Goal: Task Accomplishment & Management: Use online tool/utility

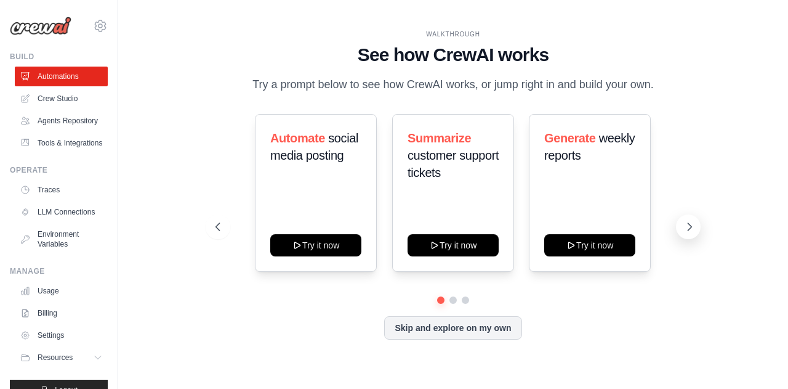
click at [687, 230] on icon at bounding box center [690, 226] width 12 height 12
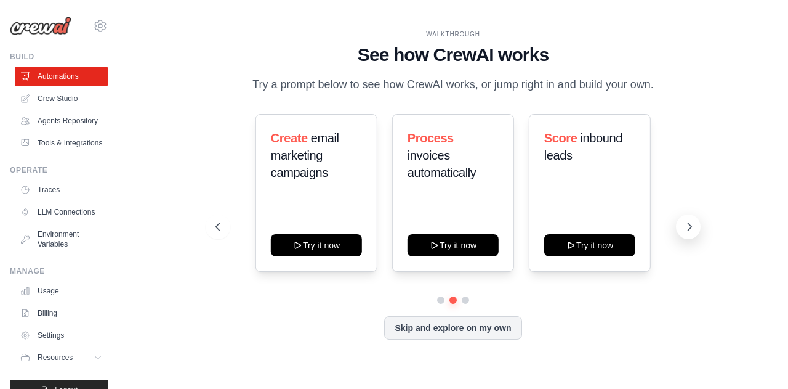
click at [687, 230] on icon at bounding box center [690, 226] width 12 height 12
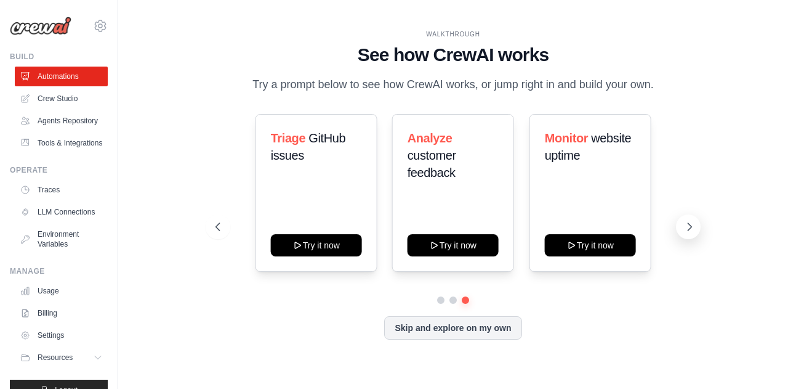
click at [687, 230] on icon at bounding box center [690, 226] width 12 height 12
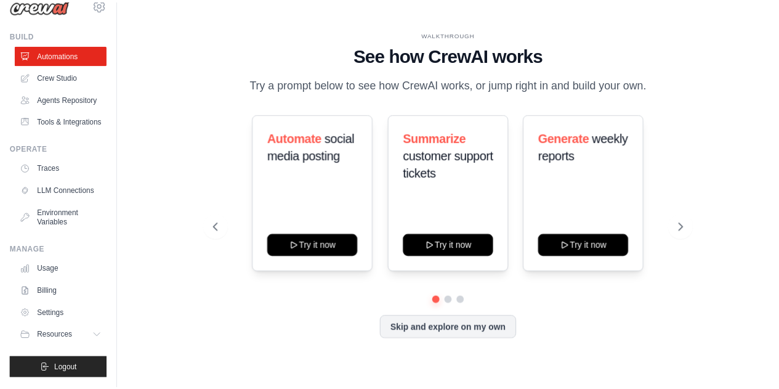
scroll to position [51, 0]
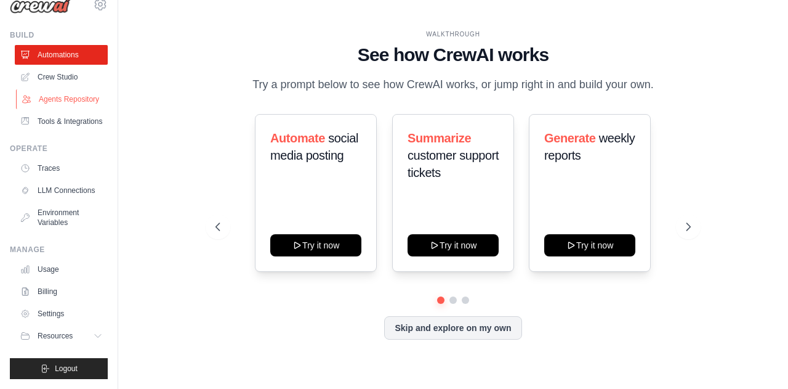
click at [63, 89] on link "Agents Repository" at bounding box center [62, 99] width 93 height 20
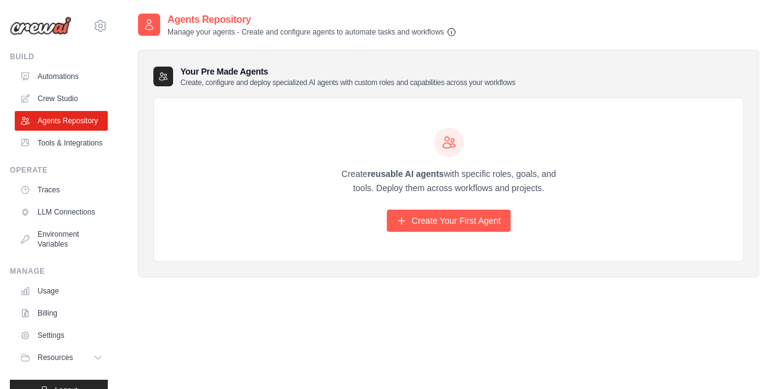
click at [451, 30] on icon "button" at bounding box center [452, 32] width 10 height 10
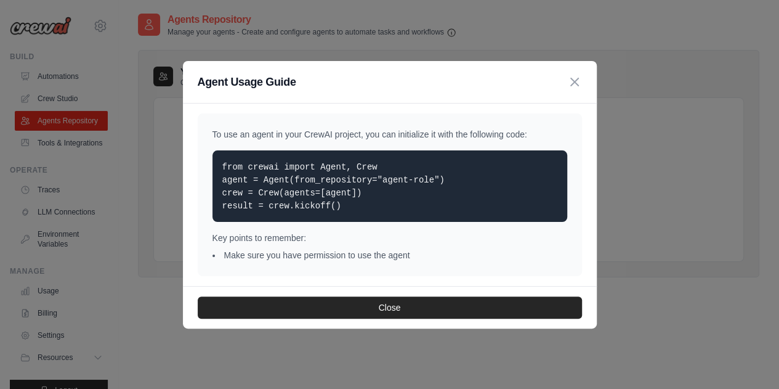
click at [356, 200] on p "from crewai import Agent, Crew agent = Agent(from_repository="agent-role") crew…" at bounding box center [389, 186] width 335 height 52
click at [358, 196] on p "from crewai import Agent, Crew agent = Agent(from_repository="agent-role") crew…" at bounding box center [389, 186] width 335 height 52
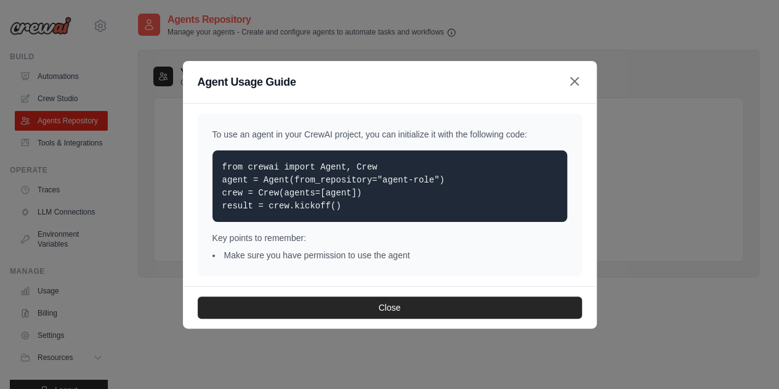
click at [573, 82] on icon "button" at bounding box center [574, 81] width 15 height 15
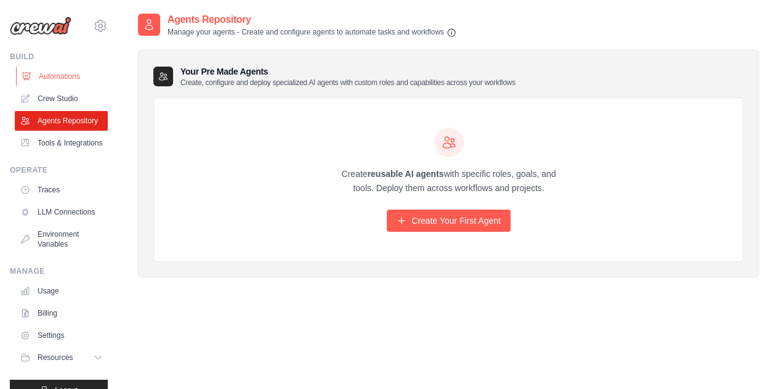
click at [63, 78] on link "Automations" at bounding box center [62, 77] width 93 height 20
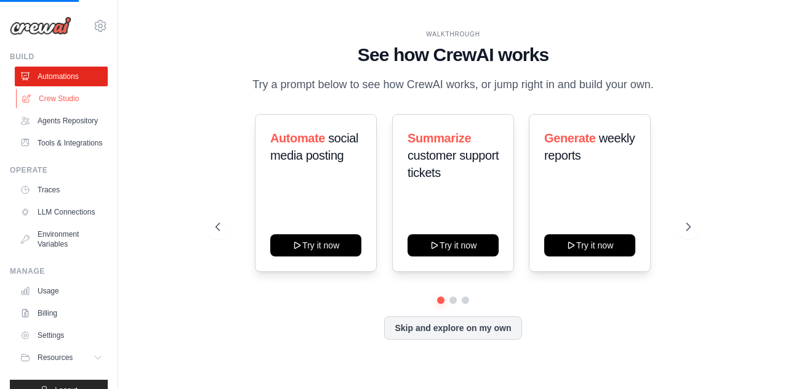
click at [63, 101] on link "Crew Studio" at bounding box center [62, 99] width 93 height 20
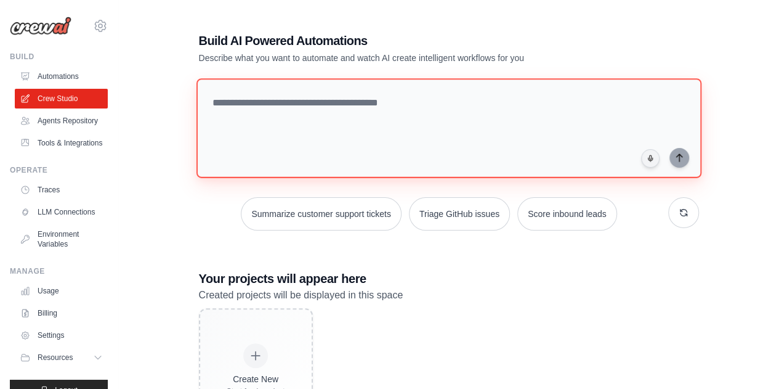
click at [389, 97] on textarea at bounding box center [448, 128] width 505 height 100
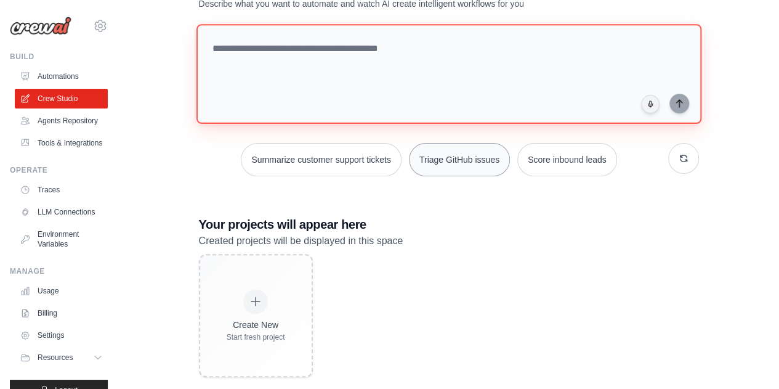
scroll to position [74, 0]
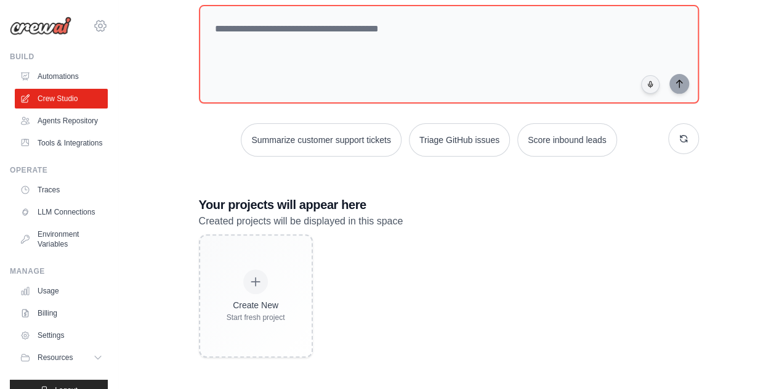
click at [95, 29] on icon at bounding box center [100, 25] width 11 height 10
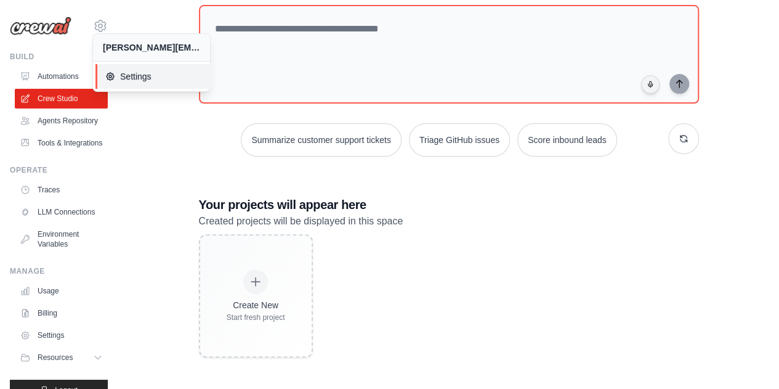
click at [146, 79] on span "Settings" at bounding box center [153, 76] width 97 height 12
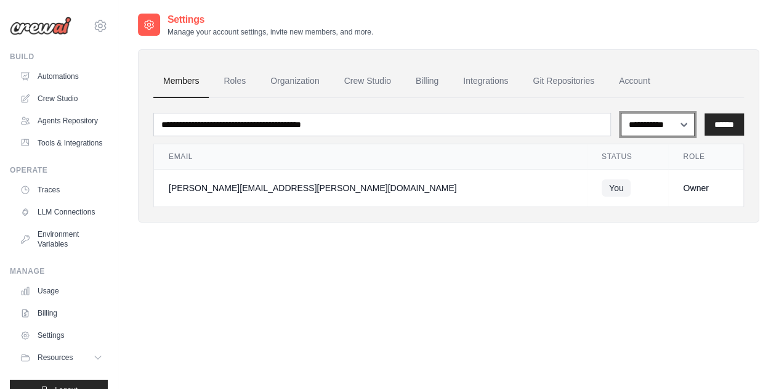
click at [690, 131] on select "**********" at bounding box center [658, 124] width 74 height 23
click at [684, 127] on select "**********" at bounding box center [658, 124] width 74 height 23
click at [288, 85] on link "Organization" at bounding box center [295, 81] width 68 height 33
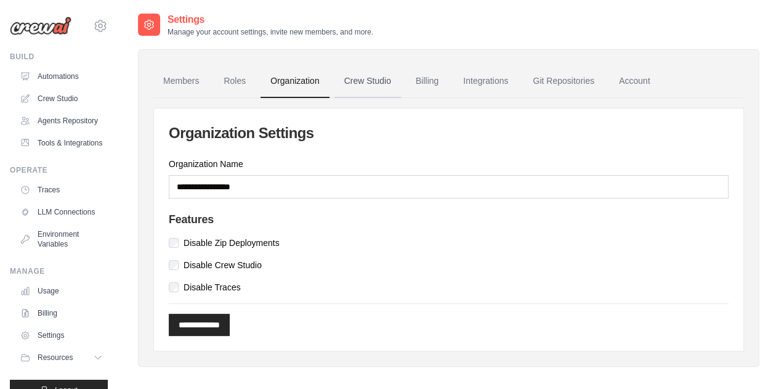
click at [354, 85] on link "Crew Studio" at bounding box center [367, 81] width 67 height 33
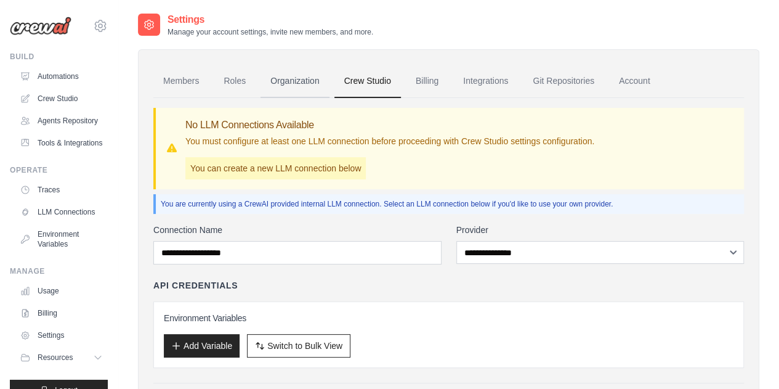
click at [280, 84] on link "Organization" at bounding box center [295, 81] width 68 height 33
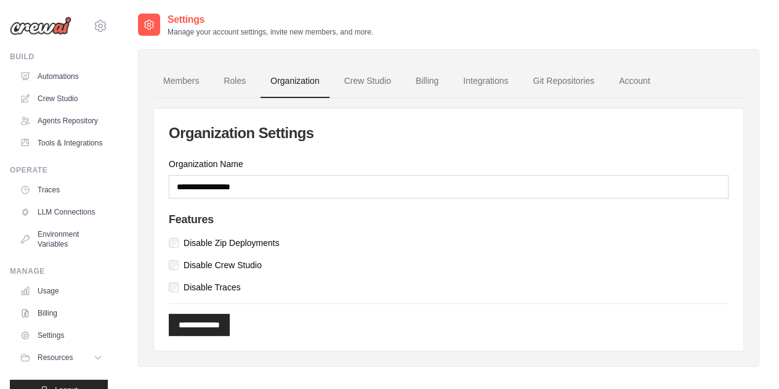
click at [93, 25] on icon at bounding box center [100, 25] width 15 height 15
click at [44, 28] on img at bounding box center [41, 26] width 62 height 18
click at [126, 102] on div "Settings Manage your account settings, invite new members, and more. Members Ro…" at bounding box center [448, 206] width 661 height 389
click at [78, 26] on div "bhargav.sivalingam@ab-inbev.com Settings" at bounding box center [59, 19] width 98 height 39
click at [99, 24] on icon at bounding box center [101, 26] width 4 height 4
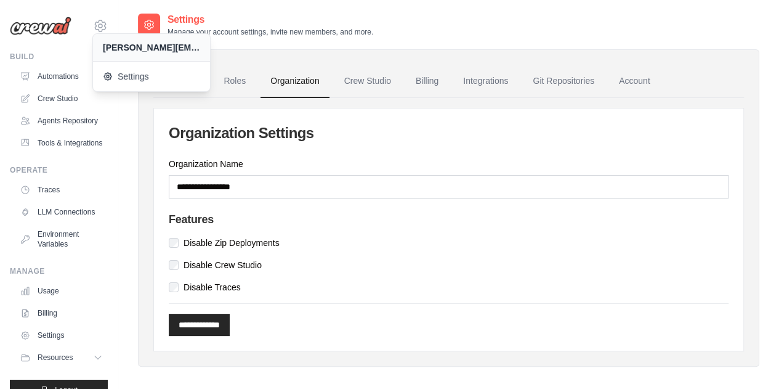
click at [127, 49] on div "[PERSON_NAME][EMAIL_ADDRESS][PERSON_NAME][DOMAIN_NAME]" at bounding box center [151, 47] width 97 height 12
click at [182, 54] on div "[PERSON_NAME][EMAIL_ADDRESS][PERSON_NAME][DOMAIN_NAME]" at bounding box center [151, 47] width 117 height 27
click at [156, 81] on span "Settings" at bounding box center [152, 76] width 97 height 12
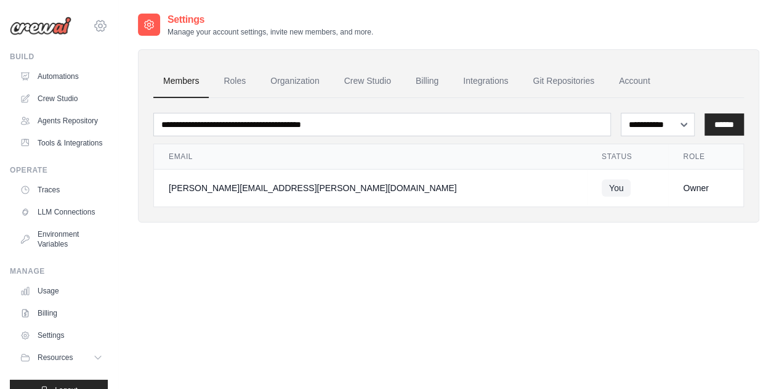
click at [93, 32] on icon at bounding box center [100, 25] width 15 height 15
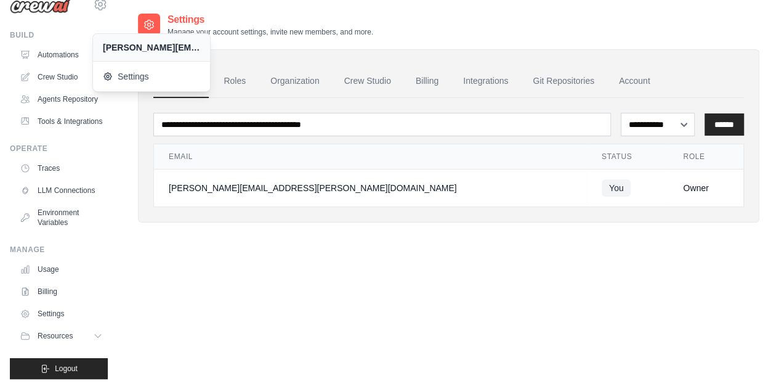
scroll to position [51, 0]
click at [372, 284] on div "**********" at bounding box center [448, 206] width 621 height 389
click at [631, 79] on link "Account" at bounding box center [634, 81] width 51 height 33
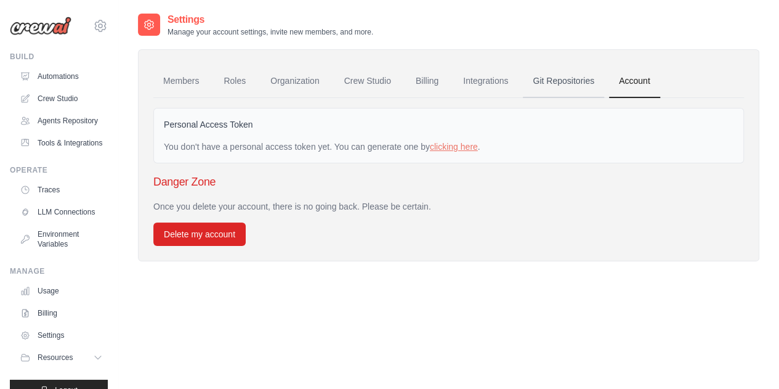
click at [578, 90] on link "Git Repositories" at bounding box center [563, 81] width 81 height 33
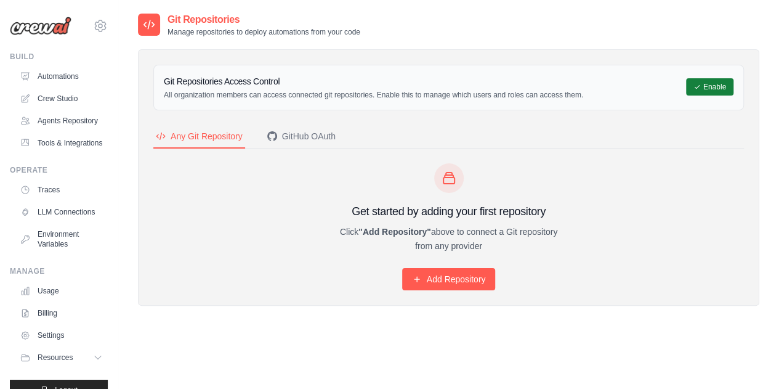
click at [710, 83] on button "Enable" at bounding box center [709, 86] width 47 height 17
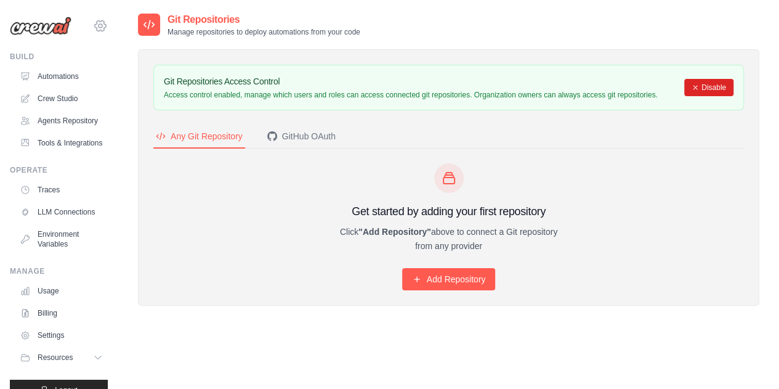
click at [95, 24] on icon at bounding box center [100, 25] width 15 height 15
click at [95, 24] on icon at bounding box center [100, 25] width 11 height 10
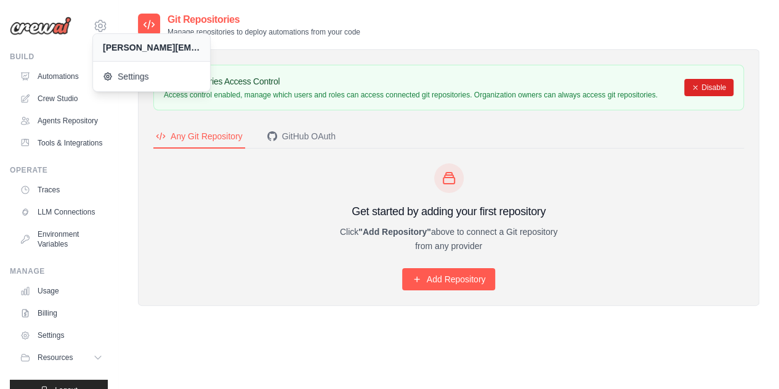
click at [87, 34] on div "bhargav.sivalingam@ab-inbev.com Settings" at bounding box center [59, 19] width 98 height 39
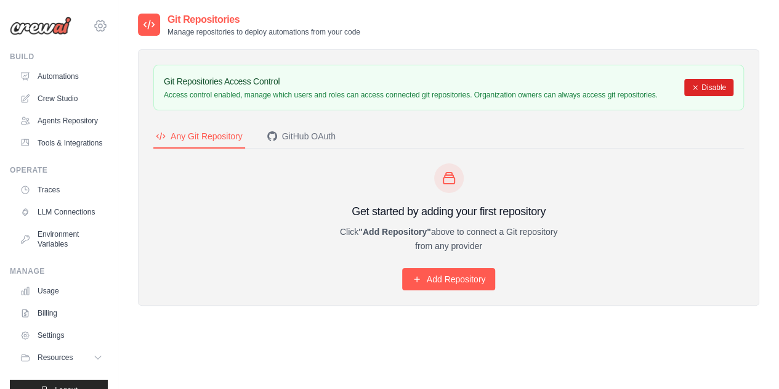
click at [93, 26] on icon at bounding box center [100, 25] width 15 height 15
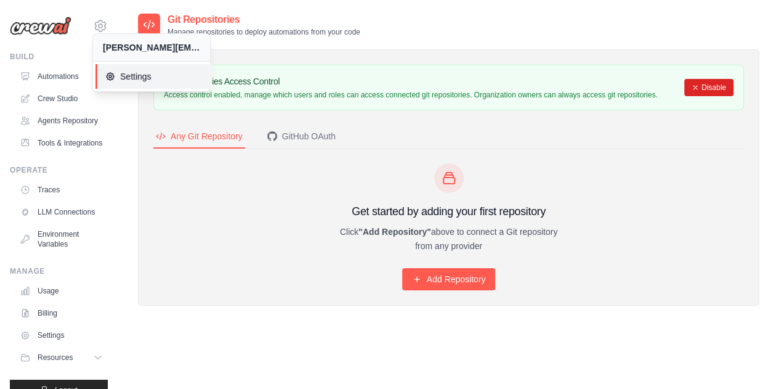
click at [124, 68] on link "Settings" at bounding box center [153, 76] width 117 height 25
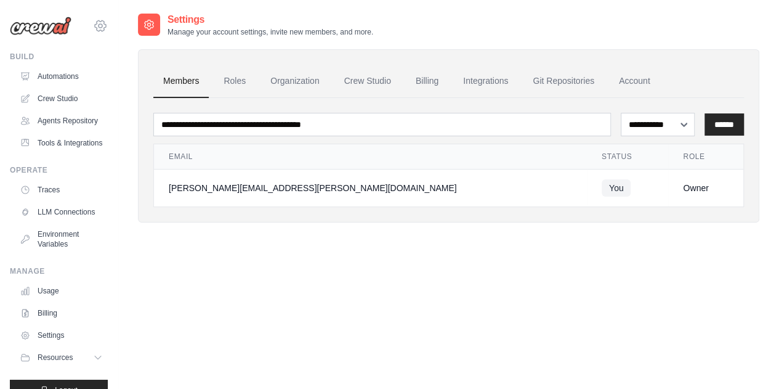
click at [96, 26] on icon at bounding box center [100, 25] width 11 height 10
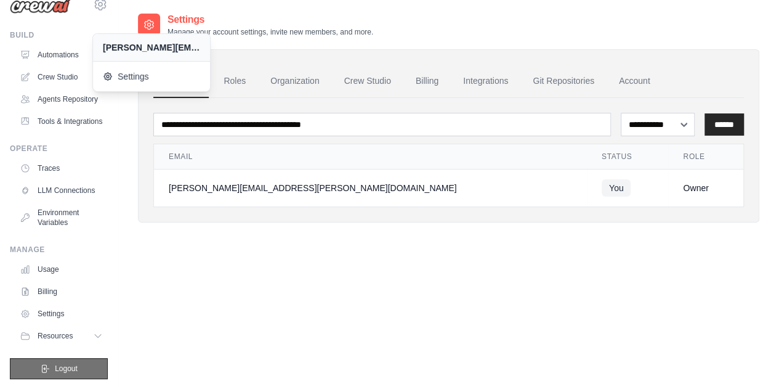
click at [67, 365] on span "Logout" at bounding box center [66, 368] width 23 height 10
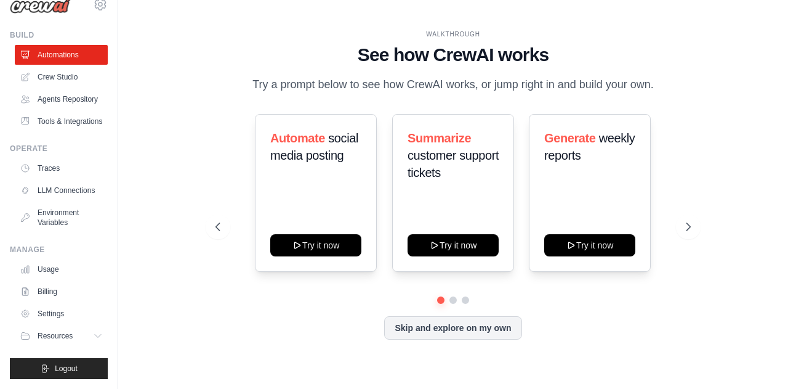
scroll to position [51, 0]
click at [71, 369] on span "Logout" at bounding box center [66, 368] width 23 height 10
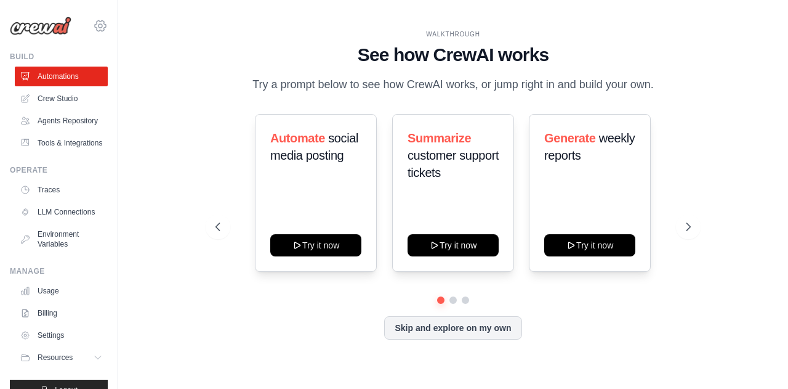
click at [93, 29] on icon at bounding box center [100, 25] width 15 height 15
click at [253, 28] on div "WALKTHROUGH See how [PERSON_NAME] works Try a prompt below to see how [PERSON_N…" at bounding box center [453, 194] width 631 height 364
click at [95, 21] on icon at bounding box center [100, 25] width 11 height 10
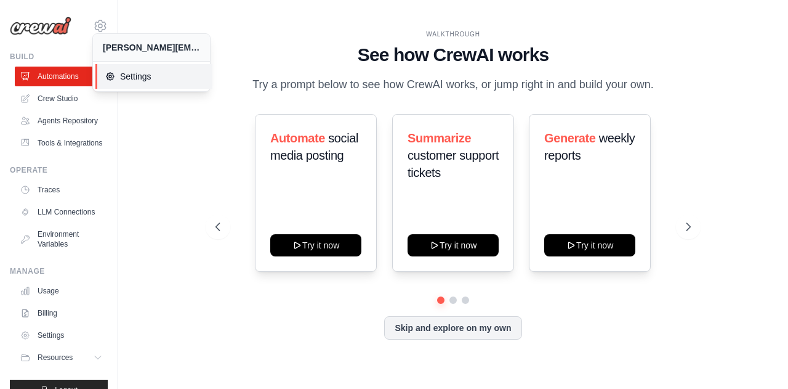
click at [166, 75] on span "Settings" at bounding box center [153, 76] width 97 height 12
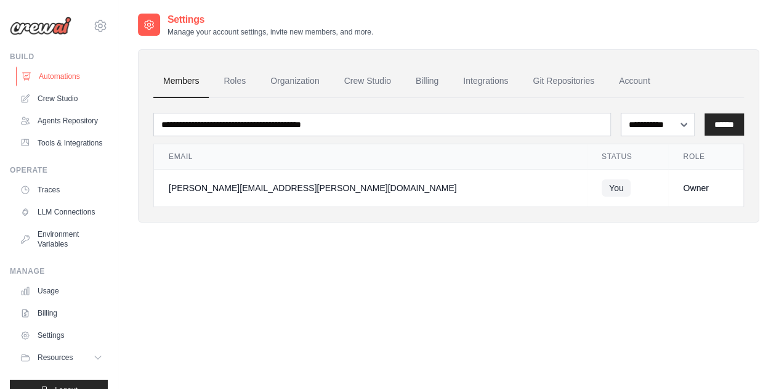
click at [95, 74] on link "Automations" at bounding box center [62, 77] width 93 height 20
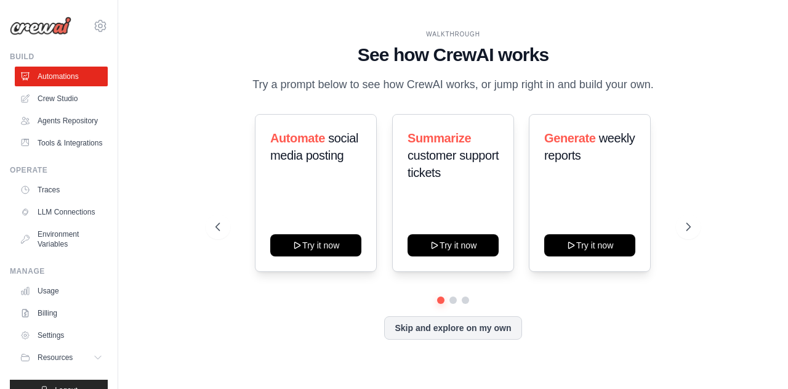
click at [74, 95] on link "Crew Studio" at bounding box center [61, 99] width 93 height 20
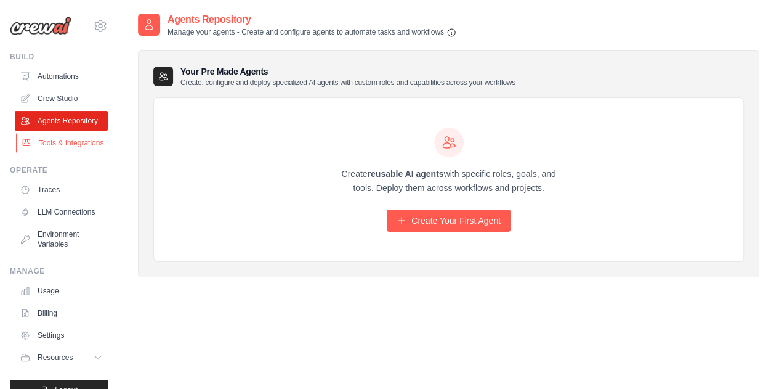
scroll to position [51, 0]
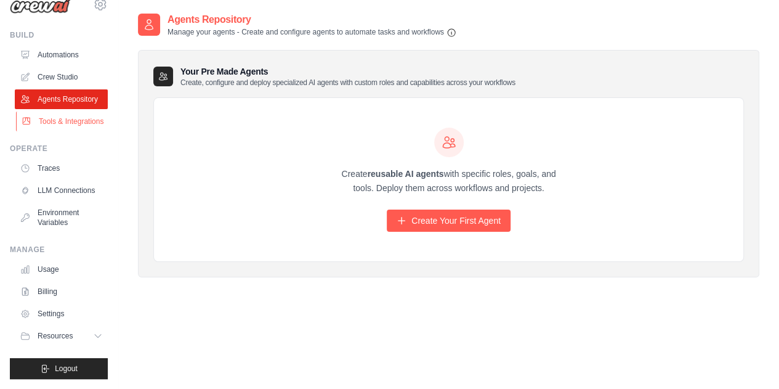
click at [65, 112] on link "Tools & Integrations" at bounding box center [62, 121] width 93 height 20
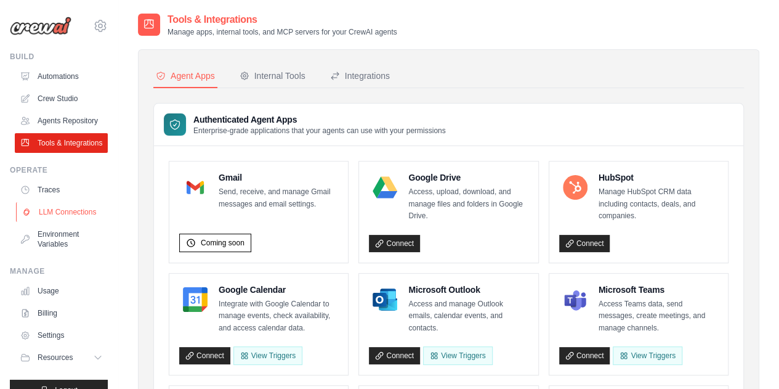
scroll to position [51, 0]
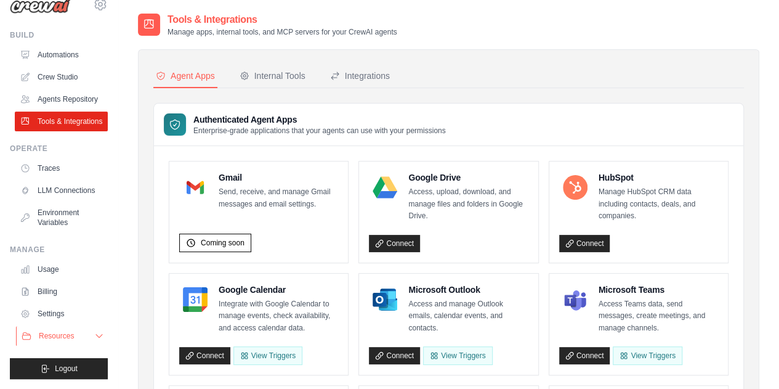
click at [88, 341] on button "Resources" at bounding box center [62, 336] width 93 height 20
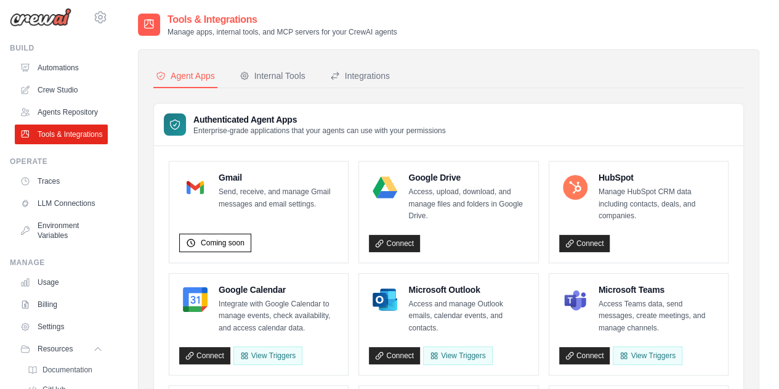
scroll to position [0, 0]
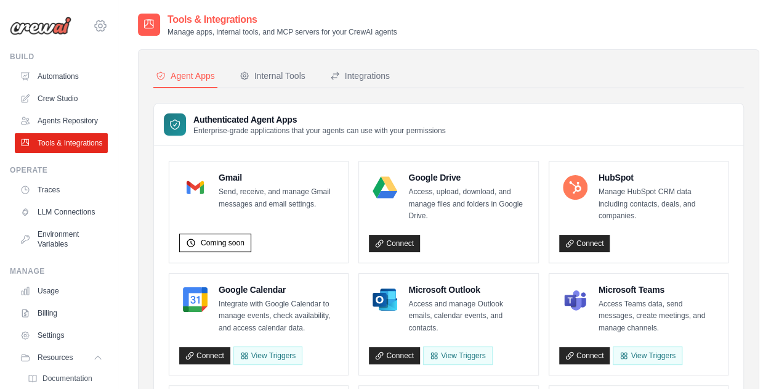
click at [96, 28] on icon at bounding box center [100, 25] width 15 height 15
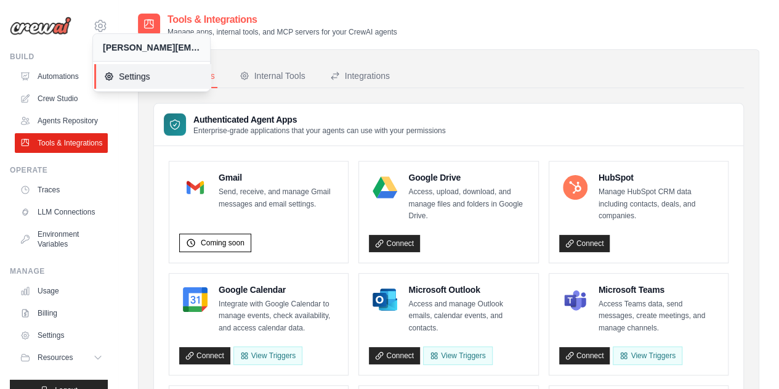
click at [149, 87] on link "Settings" at bounding box center [152, 76] width 117 height 25
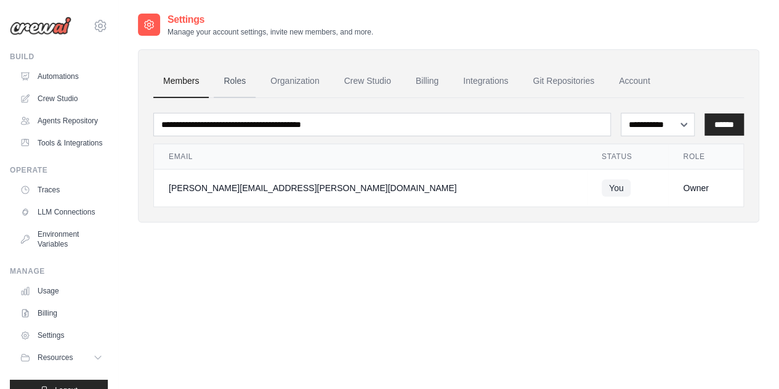
click at [237, 76] on link "Roles" at bounding box center [235, 81] width 42 height 33
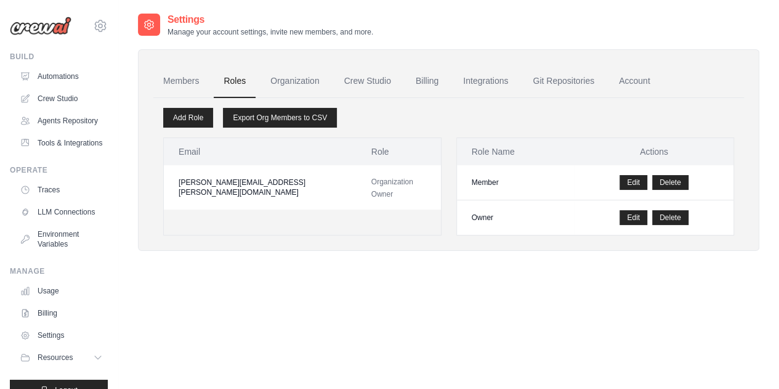
click at [304, 81] on link "Organization" at bounding box center [295, 81] width 68 height 33
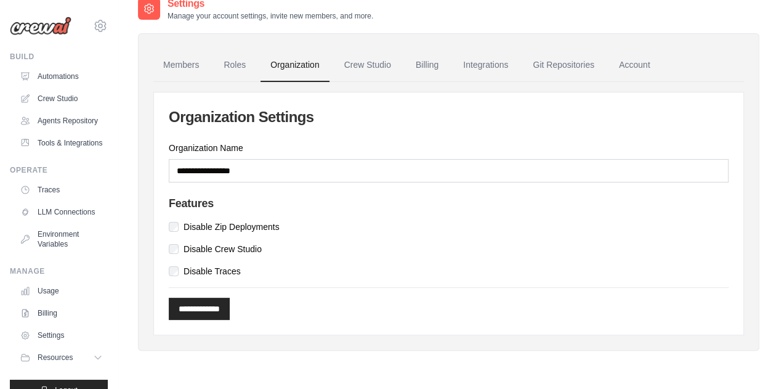
scroll to position [25, 0]
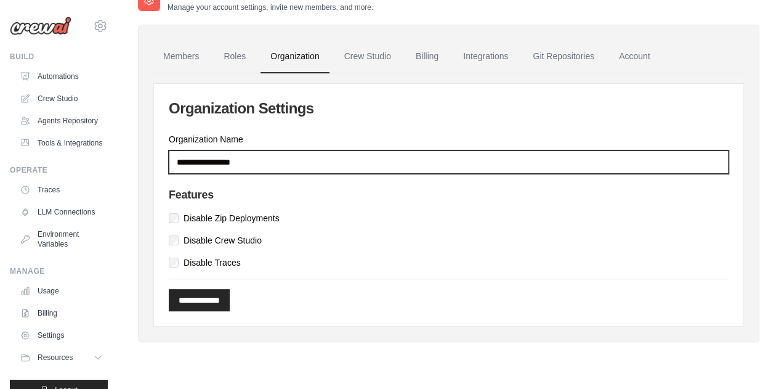
click at [384, 161] on input "Organization Name" at bounding box center [449, 161] width 560 height 23
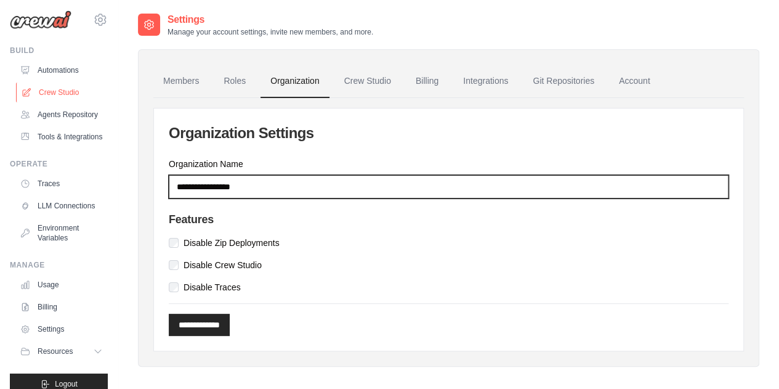
scroll to position [0, 0]
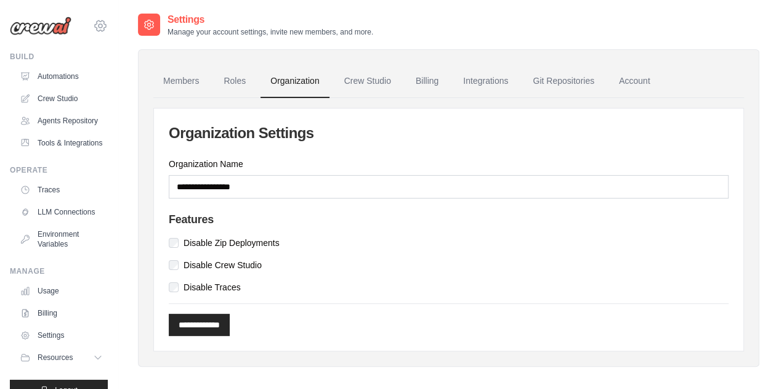
click at [94, 30] on icon at bounding box center [100, 25] width 15 height 15
click at [93, 28] on icon at bounding box center [100, 25] width 15 height 15
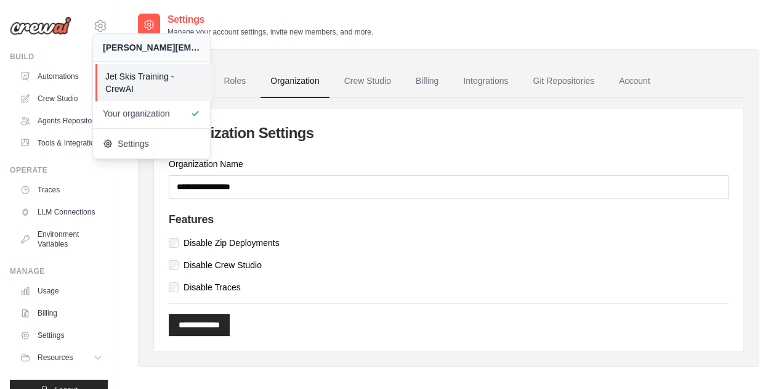
click at [152, 73] on span "Jet Skis Training - CrewAI" at bounding box center [153, 82] width 97 height 25
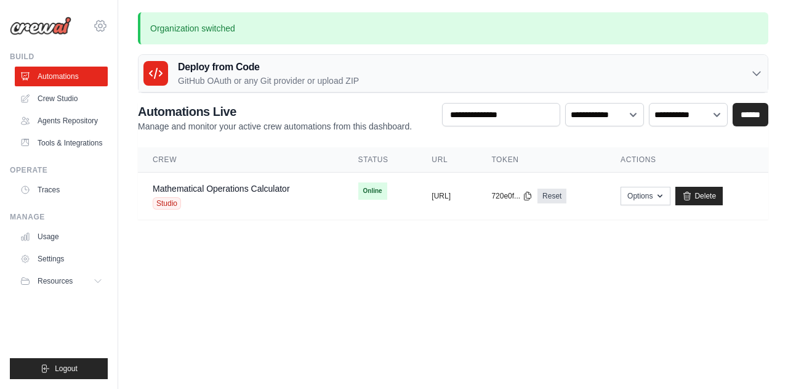
click at [100, 25] on icon at bounding box center [100, 25] width 15 height 15
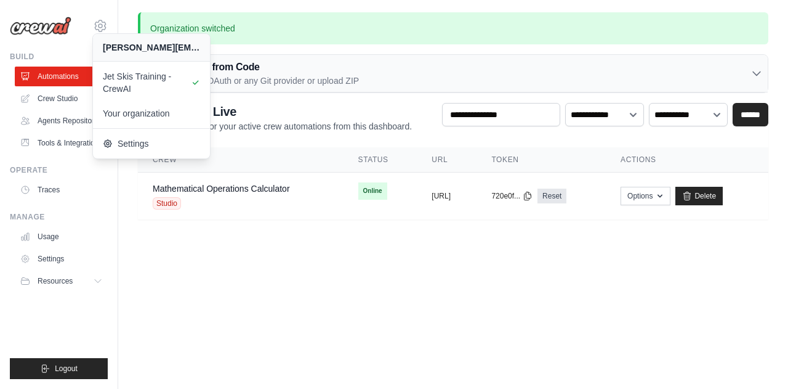
click at [400, 301] on body "[PERSON_NAME][EMAIL_ADDRESS][PERSON_NAME][DOMAIN_NAME] Jet Skis Training - [GEO…" at bounding box center [394, 194] width 788 height 389
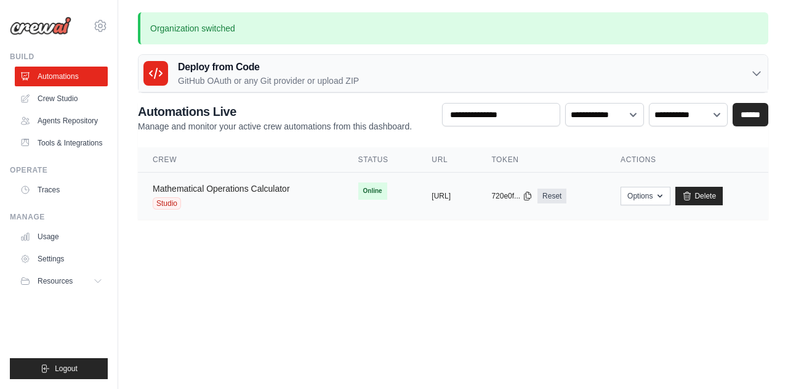
click at [243, 187] on link "Mathematical Operations Calculator" at bounding box center [221, 189] width 137 height 10
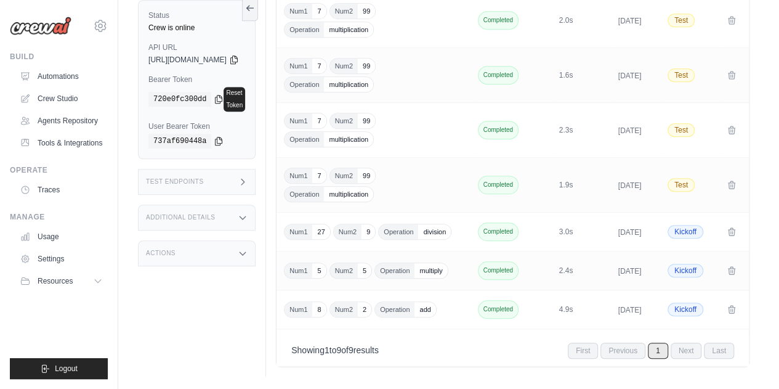
scroll to position [424, 0]
